Goal: Download file/media

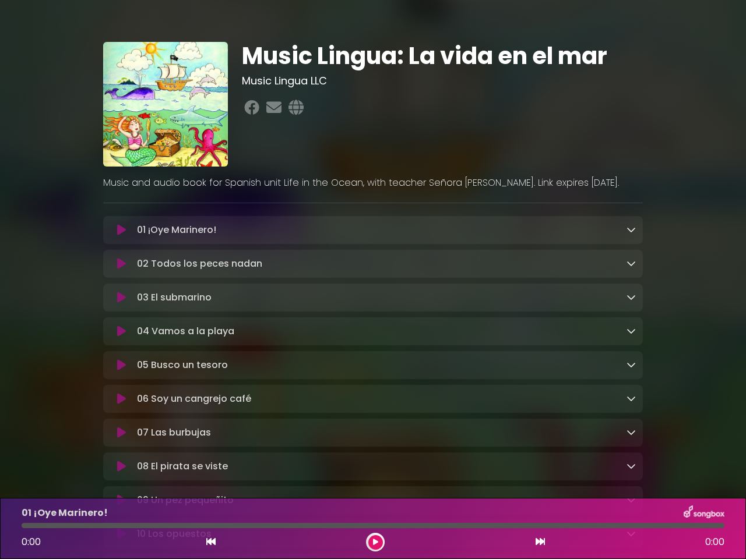
click at [121, 231] on icon at bounding box center [121, 230] width 9 height 12
click at [631, 230] on icon at bounding box center [630, 229] width 9 height 9
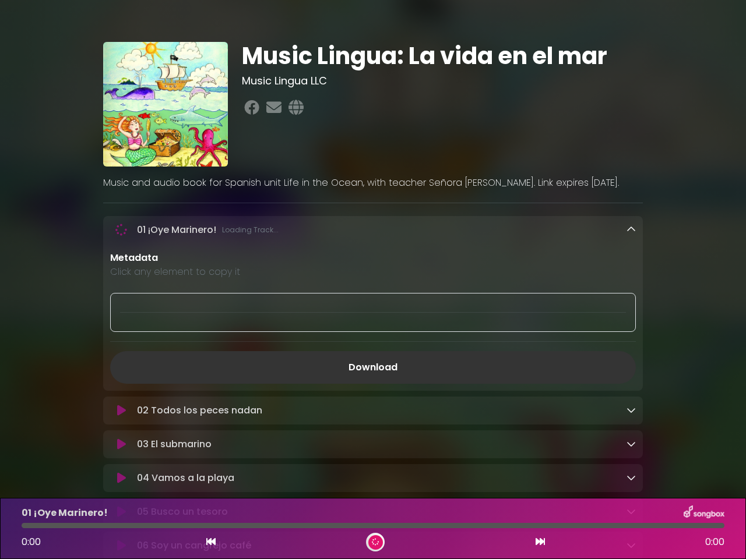
click at [121, 397] on div "02 Todos los peces nadan Loading Track..." at bounding box center [372, 411] width 539 height 28
click at [631, 264] on p "Metadata" at bounding box center [372, 258] width 525 height 14
click at [121, 299] on div at bounding box center [372, 312] width 525 height 39
click at [631, 299] on div at bounding box center [372, 312] width 525 height 39
click at [121, 334] on div "Metadata Click any element to copy it Download" at bounding box center [372, 317] width 539 height 133
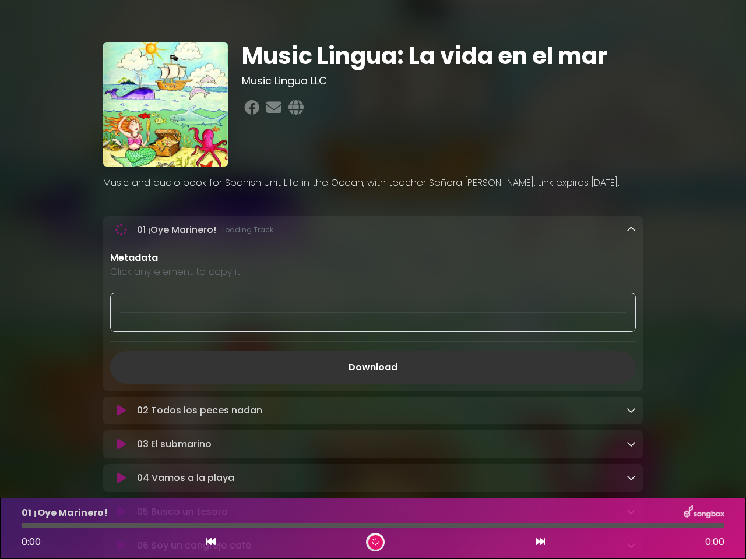
click at [631, 333] on div "Metadata Click any element to copy it Download" at bounding box center [372, 317] width 539 height 133
click at [121, 368] on link "Download" at bounding box center [372, 367] width 525 height 33
click at [631, 368] on link "Download" at bounding box center [372, 367] width 525 height 33
